Goal: Transaction & Acquisition: Purchase product/service

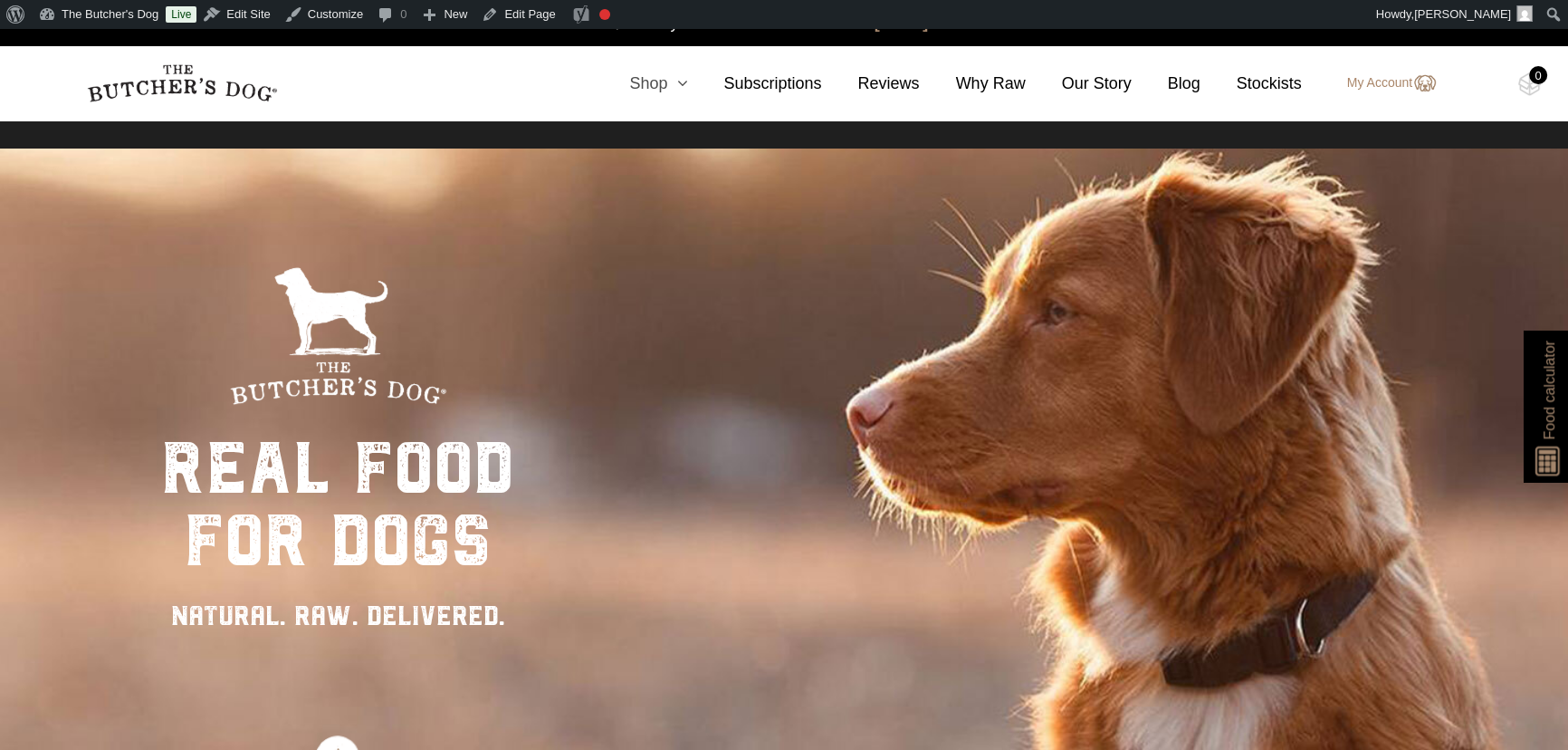
click at [652, 89] on link "Shop" at bounding box center [640, 83] width 94 height 24
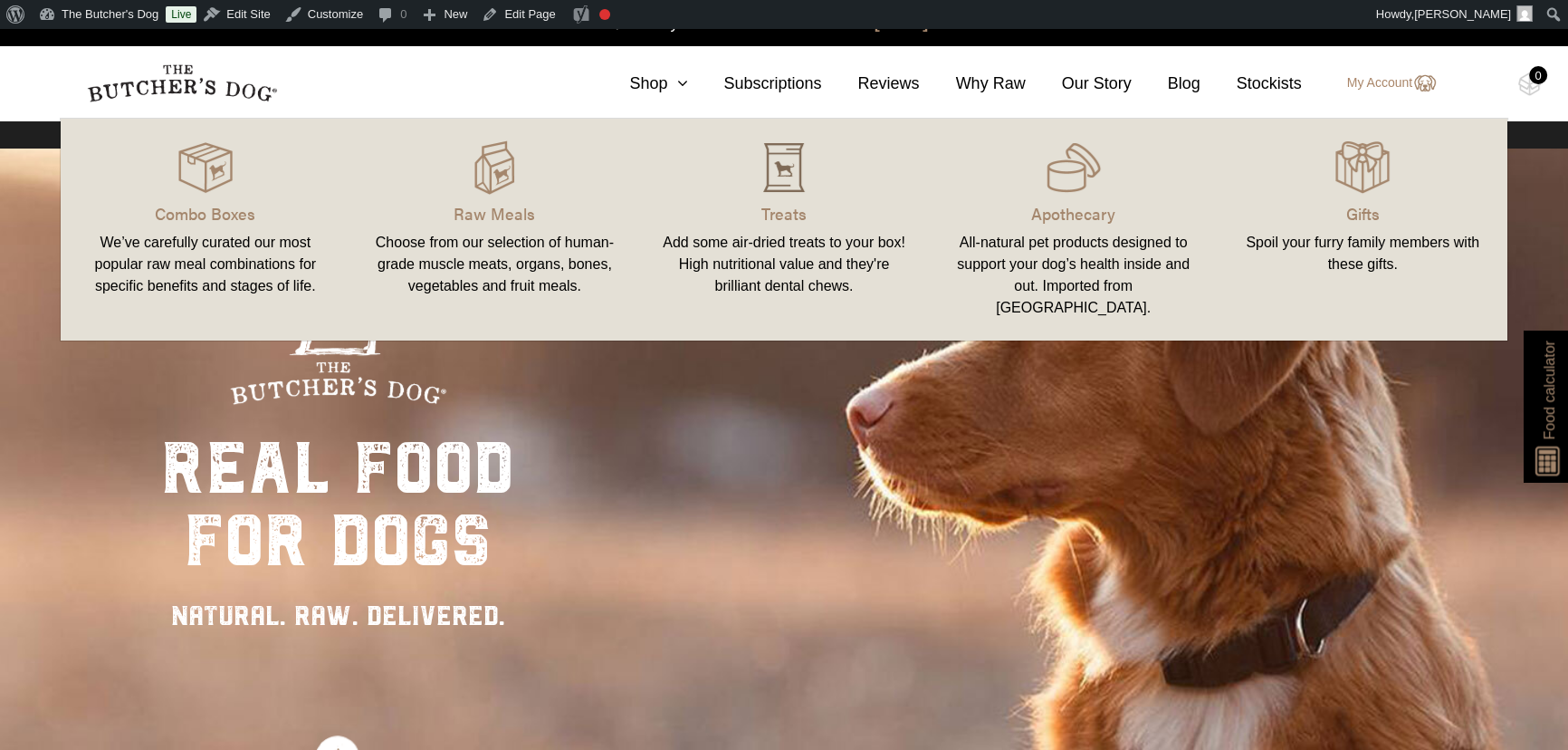
click at [795, 176] on img at bounding box center [784, 168] width 54 height 54
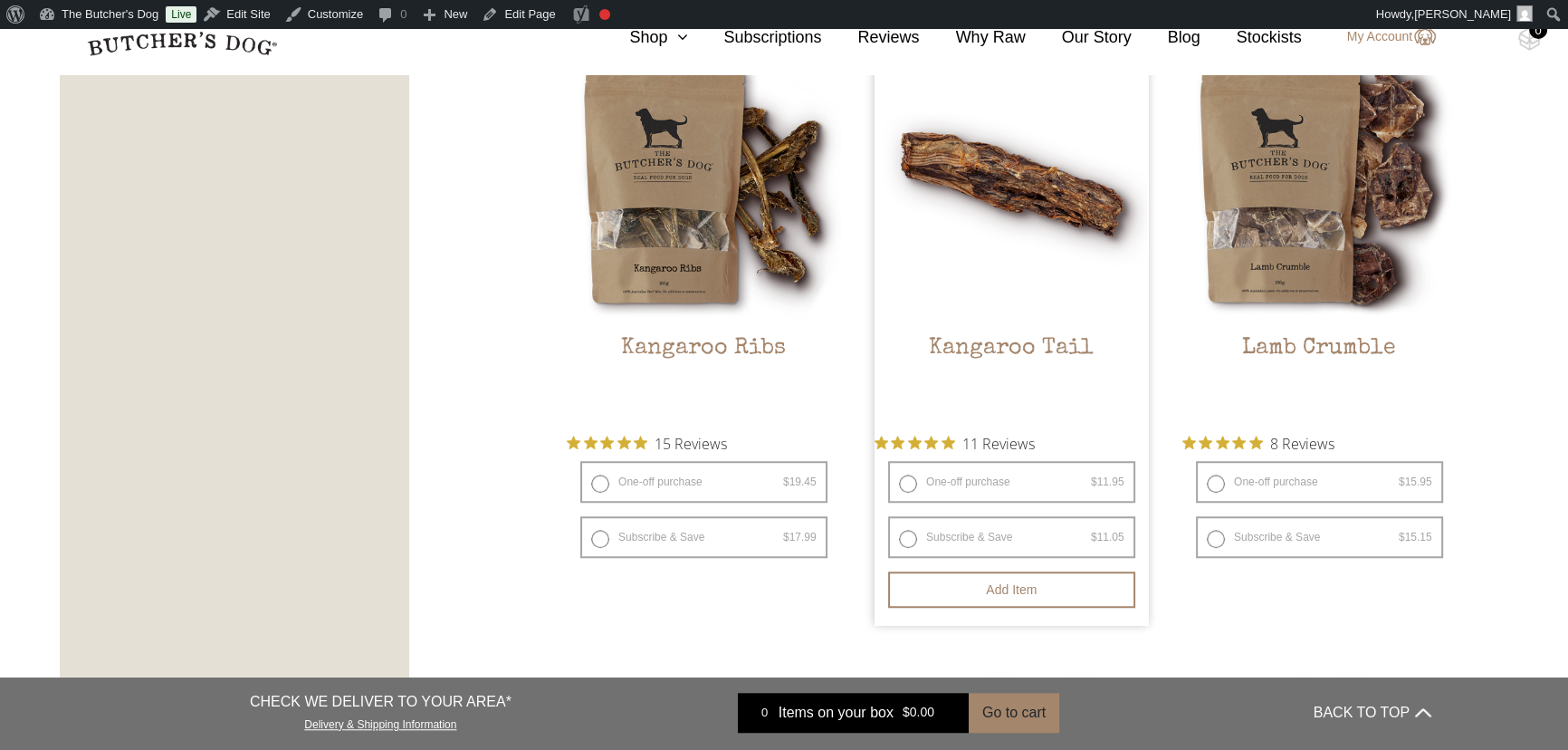
scroll to position [1729, 0]
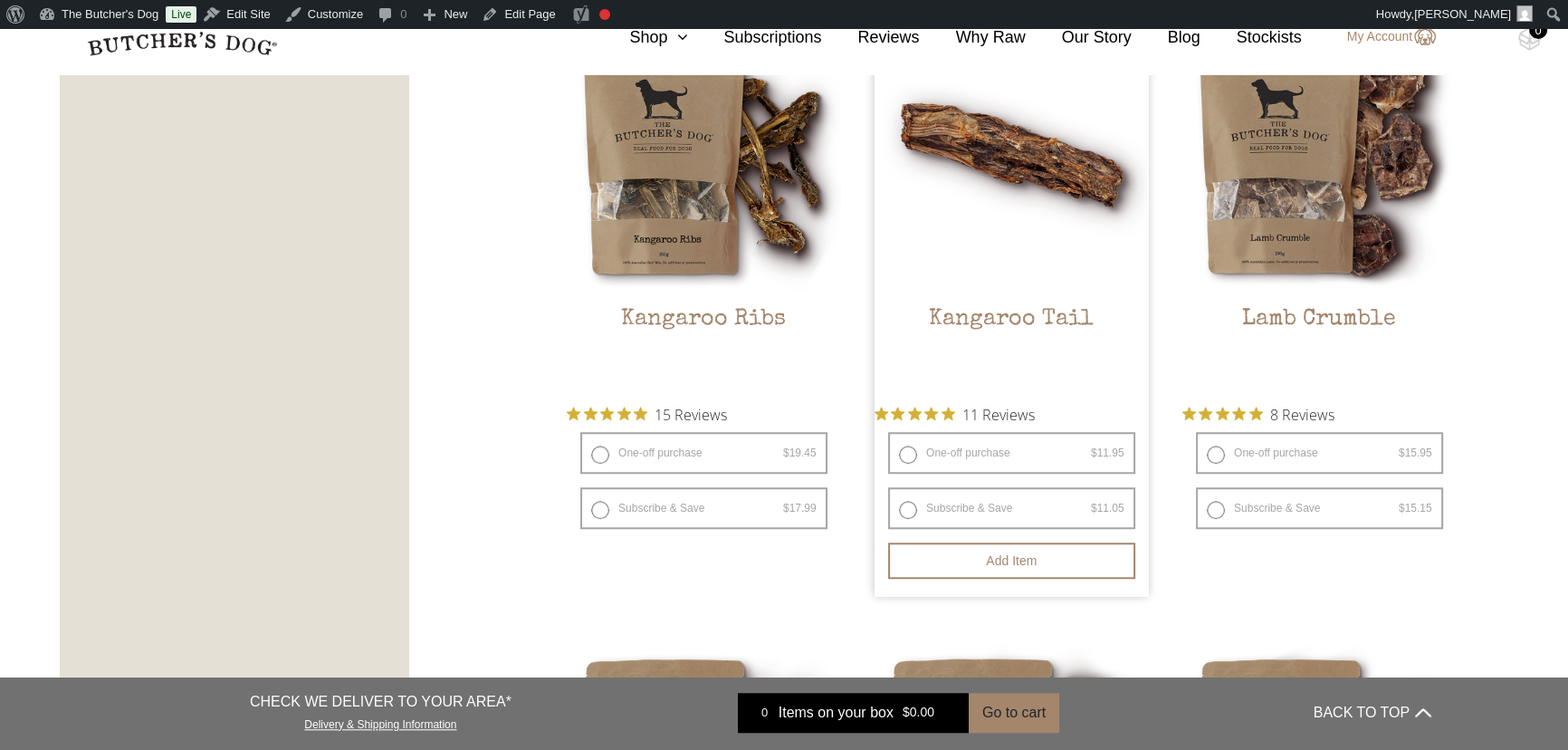
click at [1024, 178] on img at bounding box center [1011, 155] width 274 height 275
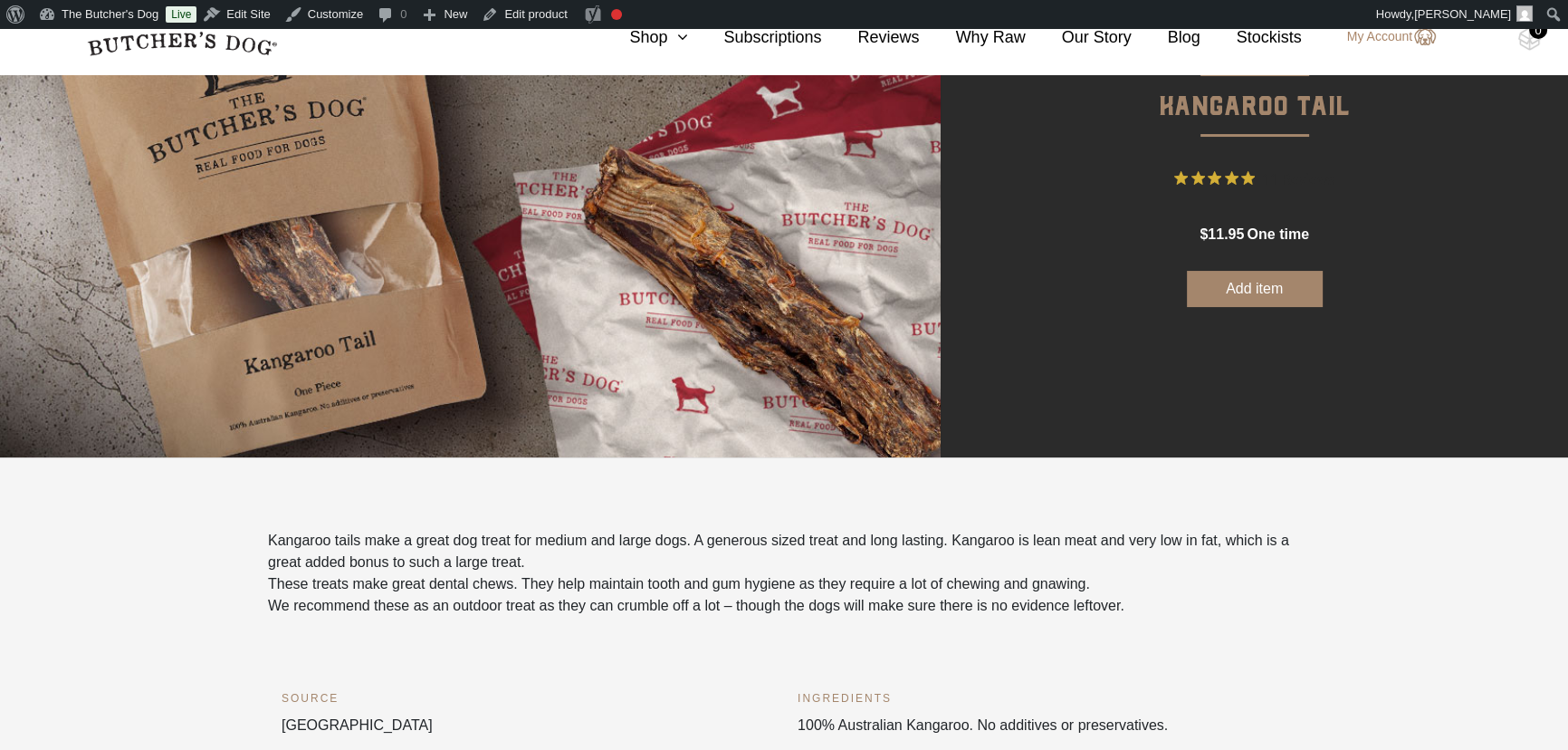
scroll to position [246, 0]
